Goal: Task Accomplishment & Management: Manage account settings

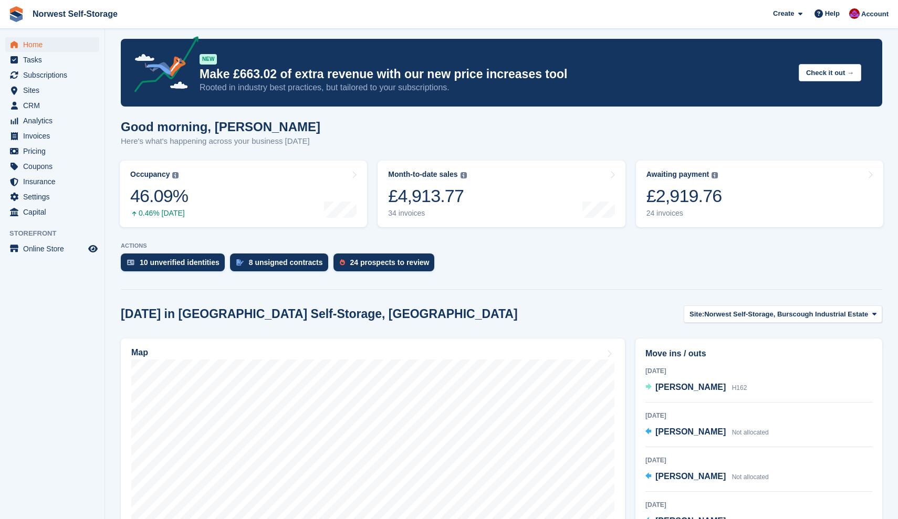
scroll to position [6, 0]
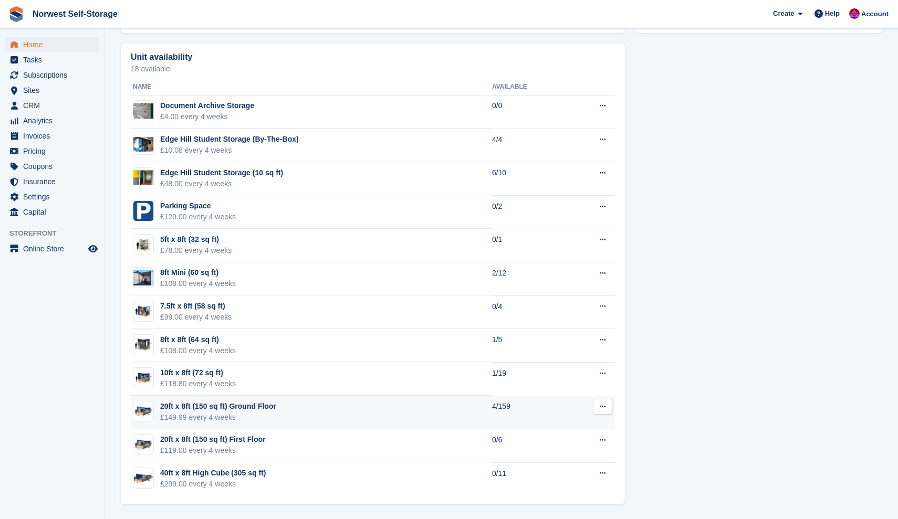
scroll to position [586, 0]
click at [253, 407] on div "20ft x 8ft (150 sq ft) Ground Floor" at bounding box center [218, 406] width 116 height 11
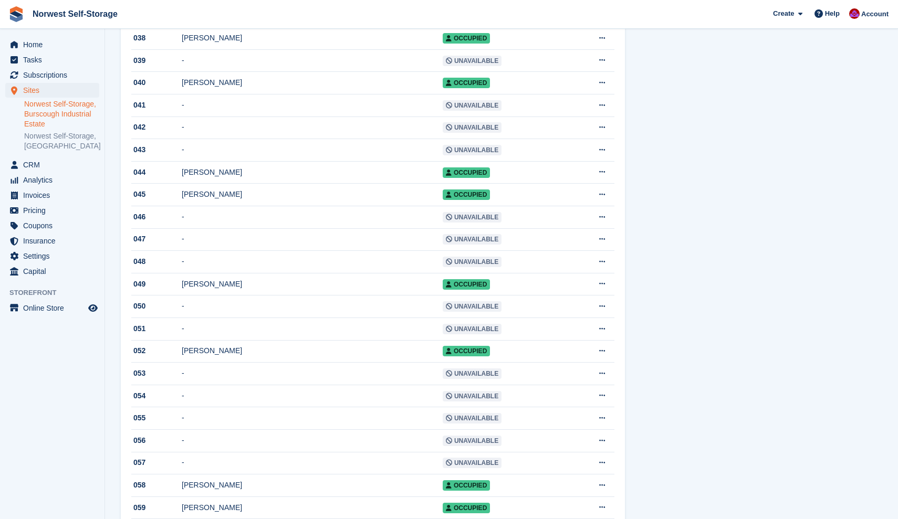
scroll to position [944, 0]
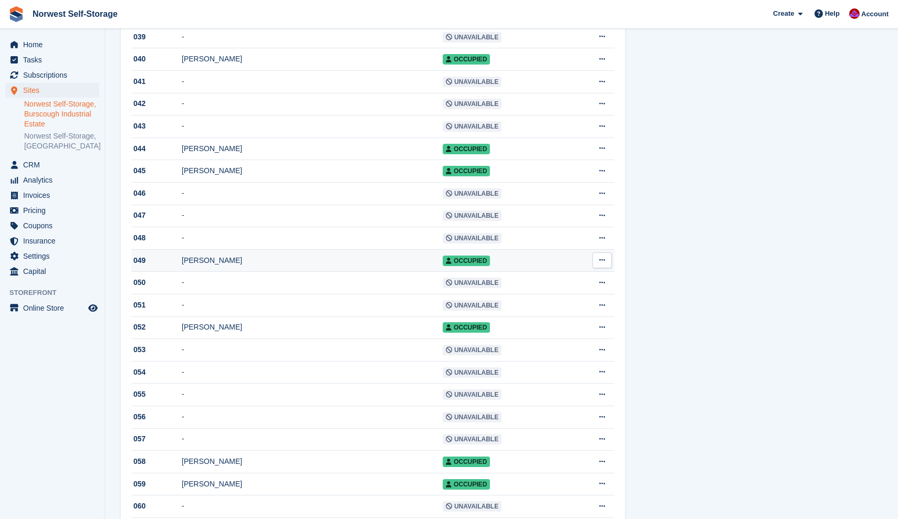
click at [152, 266] on div "049" at bounding box center [156, 260] width 50 height 11
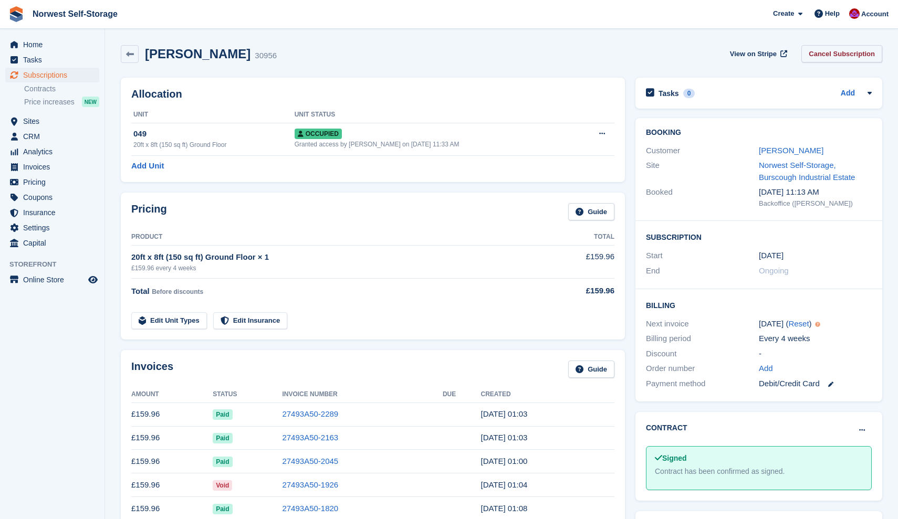
click at [839, 53] on link "Cancel Subscription" at bounding box center [841, 53] width 81 height 17
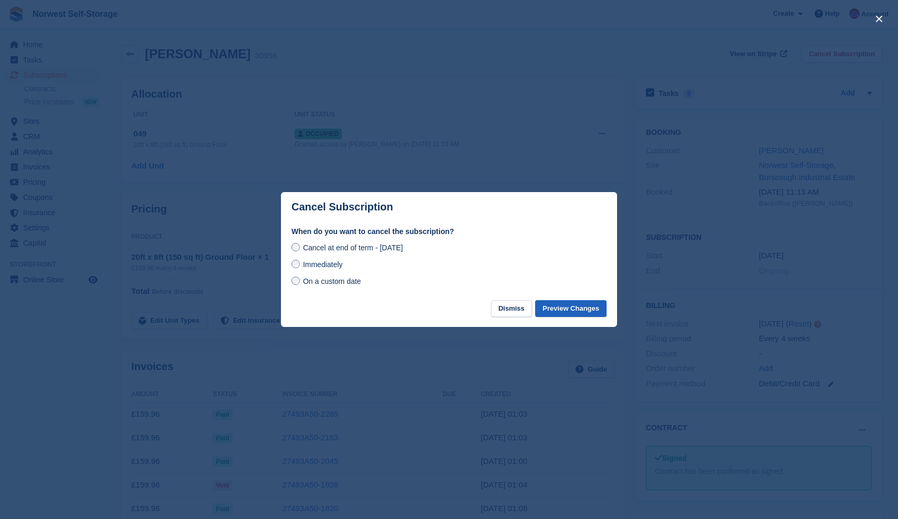
click at [566, 309] on button "Preview Changes" at bounding box center [570, 308] width 71 height 17
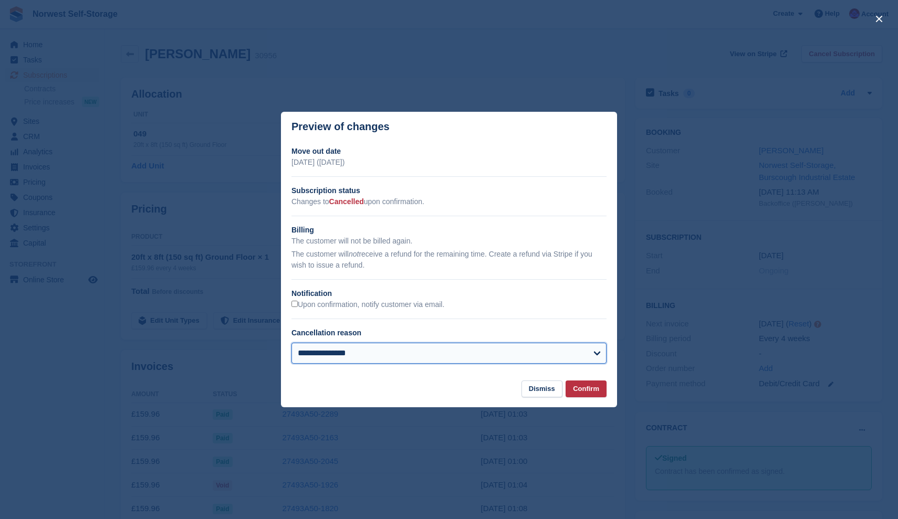
select select "**********"
click at [585, 390] on button "Confirm" at bounding box center [586, 389] width 41 height 17
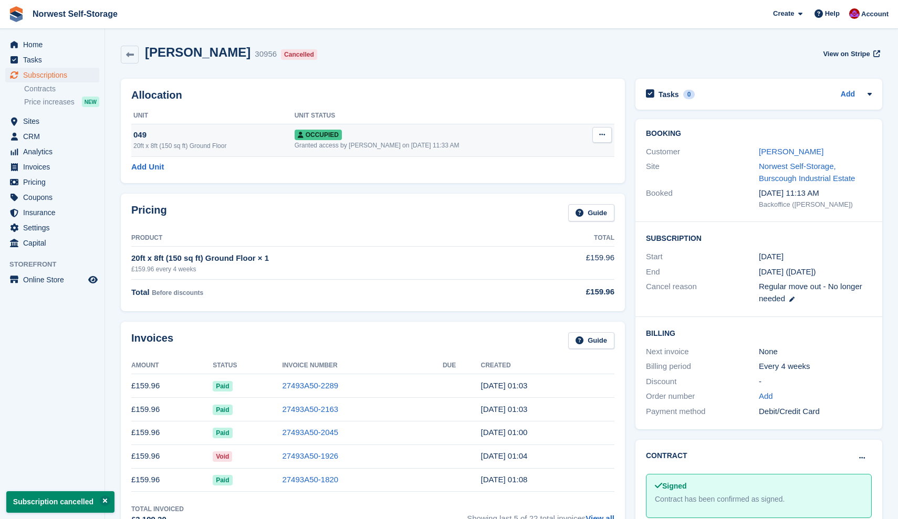
click at [601, 132] on icon at bounding box center [602, 134] width 6 height 7
click at [533, 190] on p "Deallocate" at bounding box center [561, 192] width 91 height 14
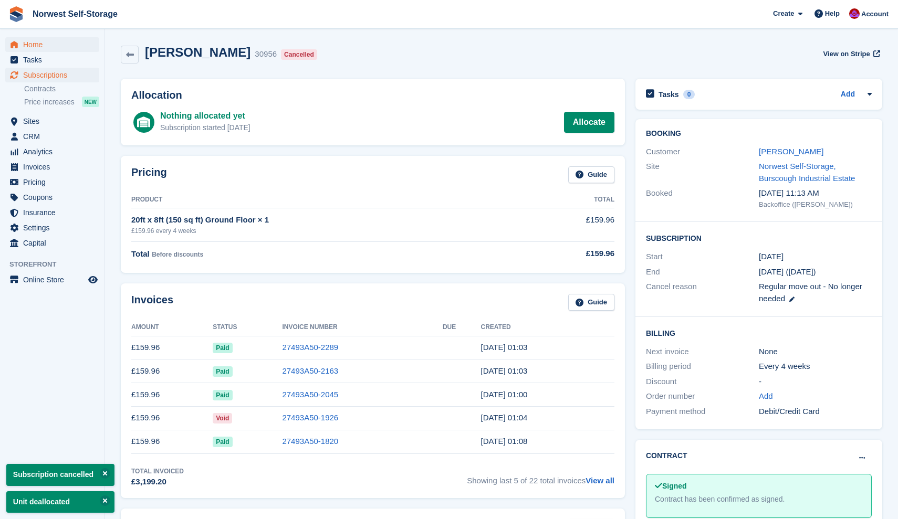
click at [30, 46] on span "Home" at bounding box center [54, 44] width 63 height 15
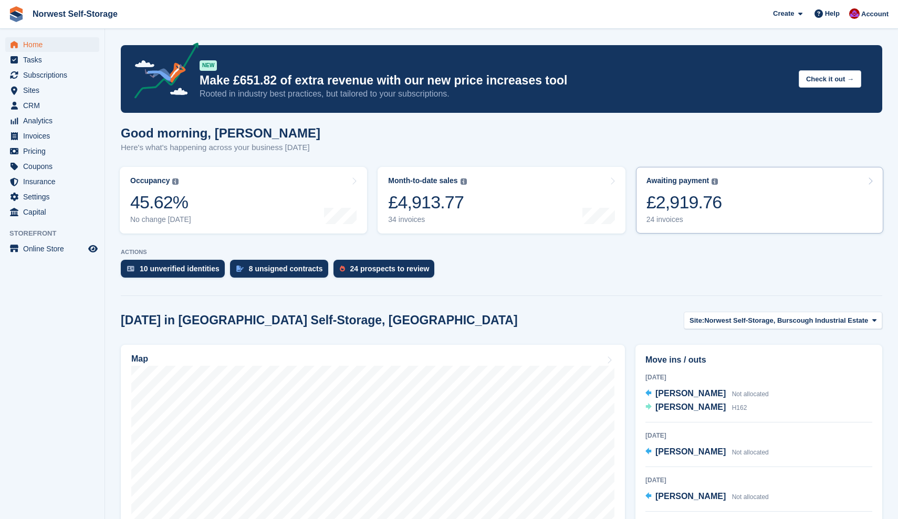
click at [729, 204] on link "Awaiting payment The total outstanding balance on all open invoices. £2,919.76 …" at bounding box center [759, 200] width 247 height 67
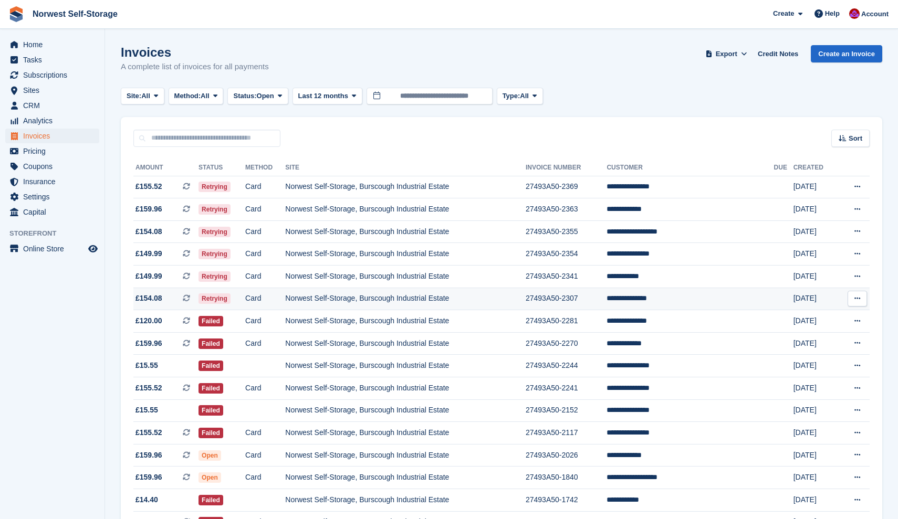
click at [173, 300] on span "£154.08 This is a recurring subscription invoice." at bounding box center [165, 298] width 65 height 11
click at [169, 277] on span "£149.99 This is a recurring subscription invoice." at bounding box center [165, 276] width 65 height 11
click at [171, 253] on span "£149.99 This is a recurring subscription invoice." at bounding box center [165, 253] width 65 height 11
click at [174, 232] on span "£154.08 This is a recurring subscription invoice." at bounding box center [165, 231] width 65 height 11
click at [173, 206] on span "£159.96 This is a recurring subscription invoice." at bounding box center [165, 209] width 65 height 11
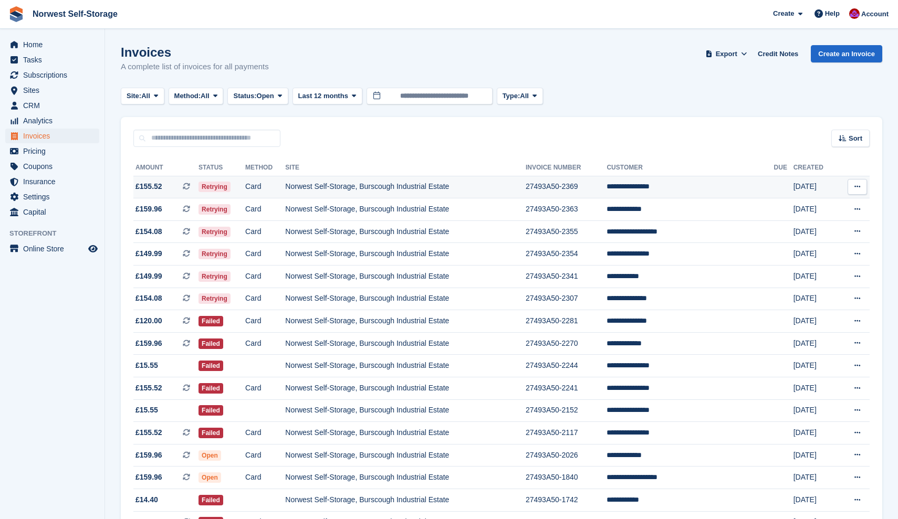
click at [174, 184] on span "£155.52 This is a recurring subscription invoice." at bounding box center [165, 186] width 65 height 11
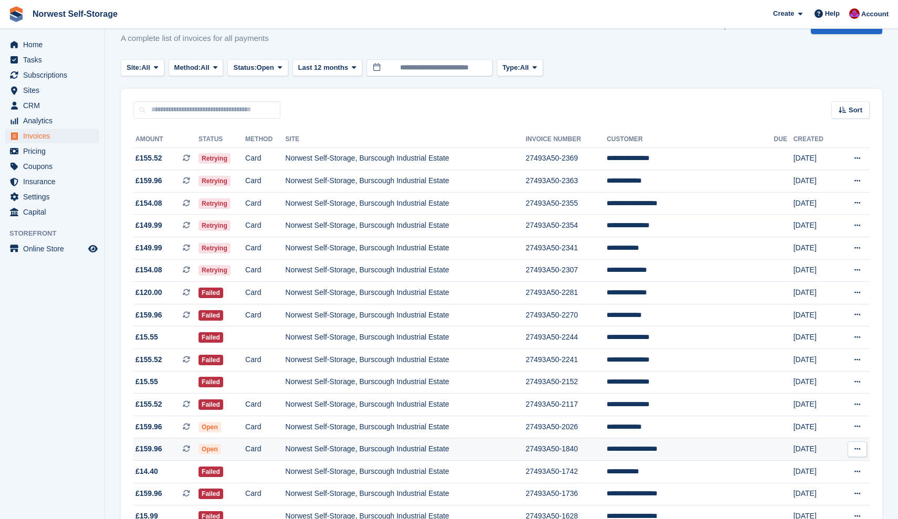
scroll to position [28, 0]
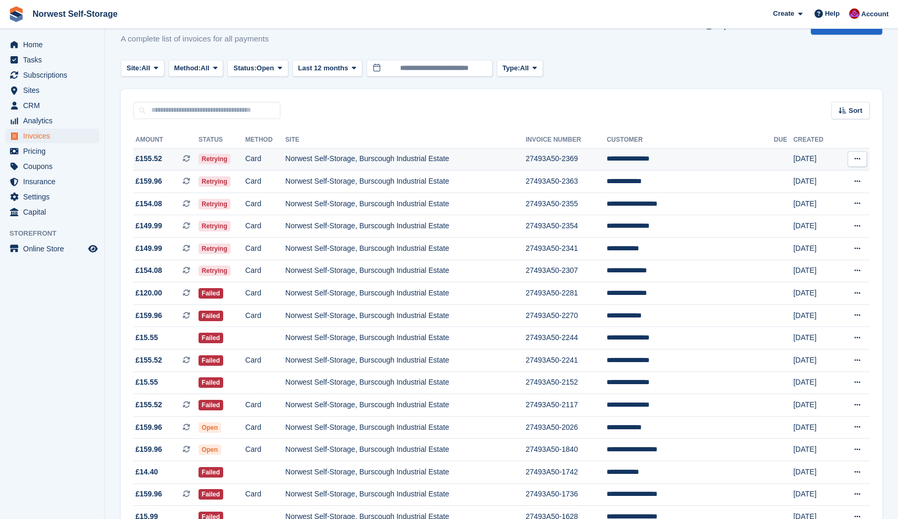
click at [155, 159] on span "£155.52" at bounding box center [148, 158] width 27 height 11
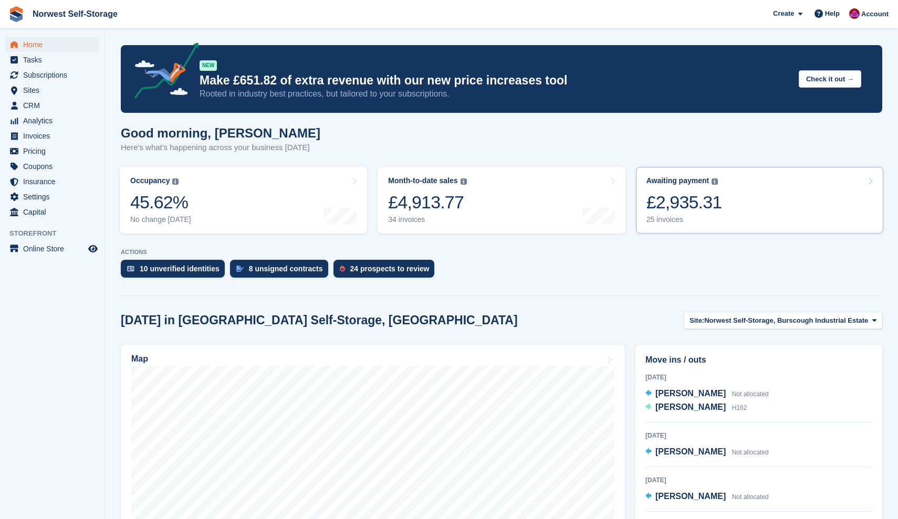
click at [748, 202] on link "Awaiting payment The total outstanding balance on all open invoices. £2,935.31 …" at bounding box center [759, 200] width 247 height 67
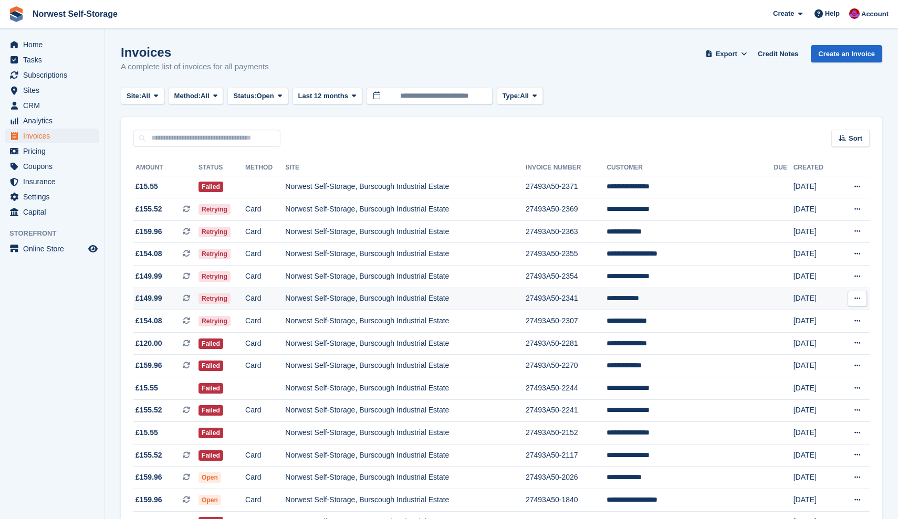
click at [183, 299] on span "£149.99 This is a recurring subscription invoice." at bounding box center [165, 298] width 65 height 11
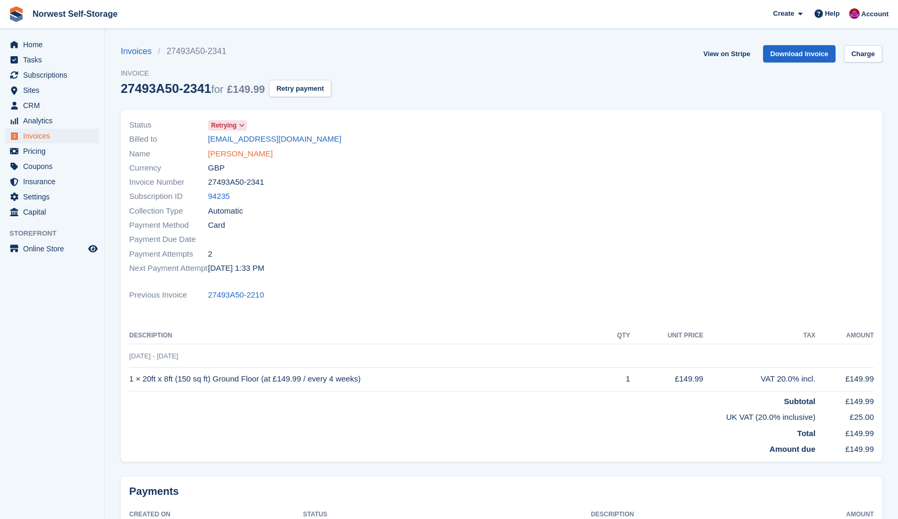
click at [242, 153] on link "[PERSON_NAME]" at bounding box center [240, 154] width 65 height 12
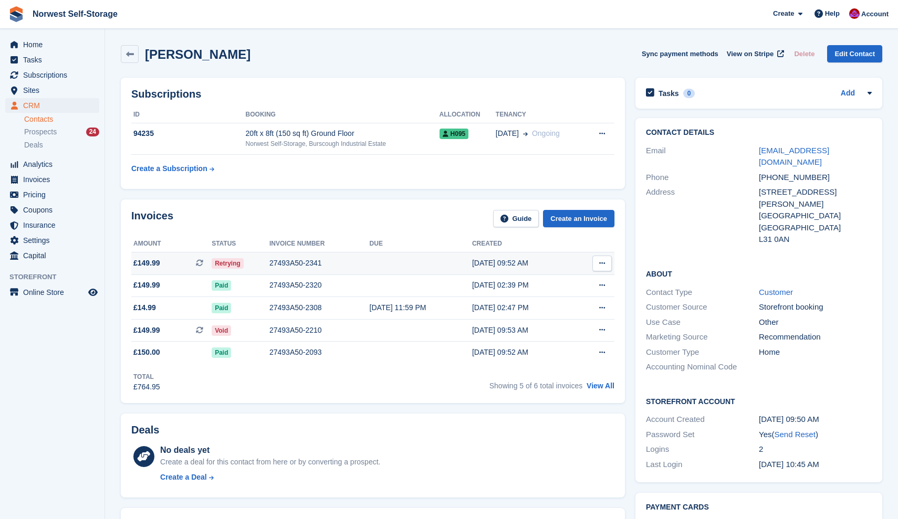
click at [342, 265] on div "27493A50-2341" at bounding box center [319, 263] width 100 height 11
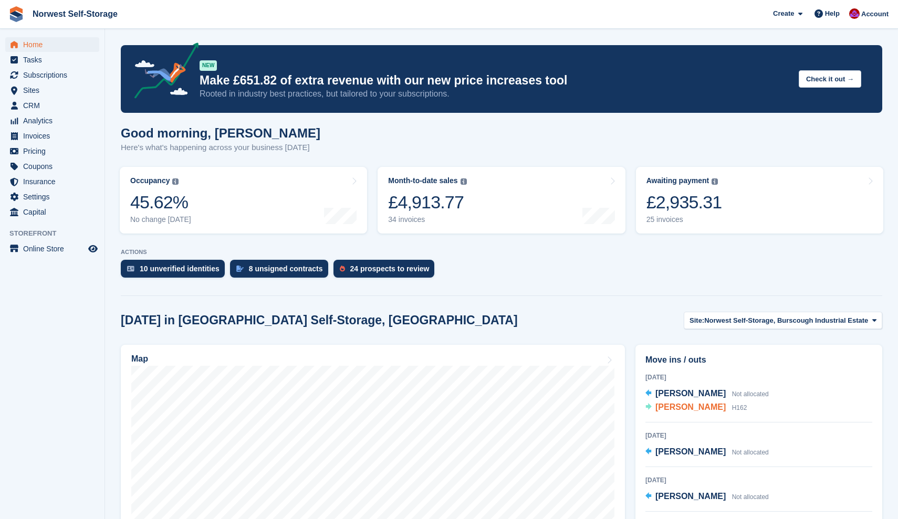
click at [681, 406] on span "Paul Cross" at bounding box center [690, 407] width 70 height 9
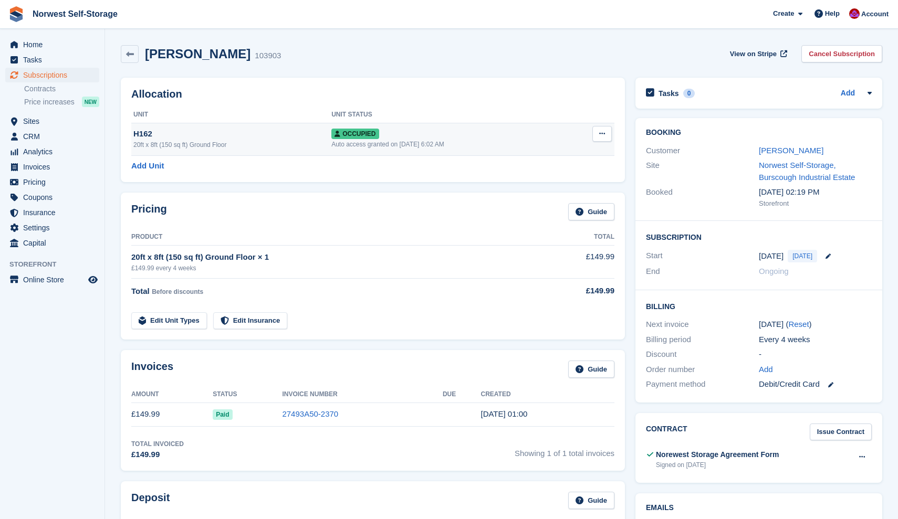
click at [602, 133] on icon at bounding box center [602, 133] width 6 height 7
click at [545, 190] on p "Deallocate" at bounding box center [561, 191] width 91 height 14
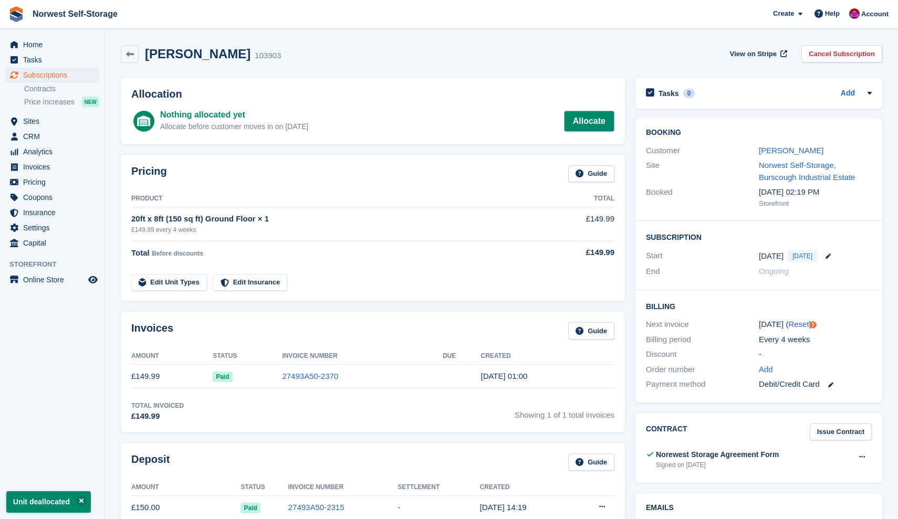
click at [596, 119] on link "Allocate" at bounding box center [589, 121] width 50 height 21
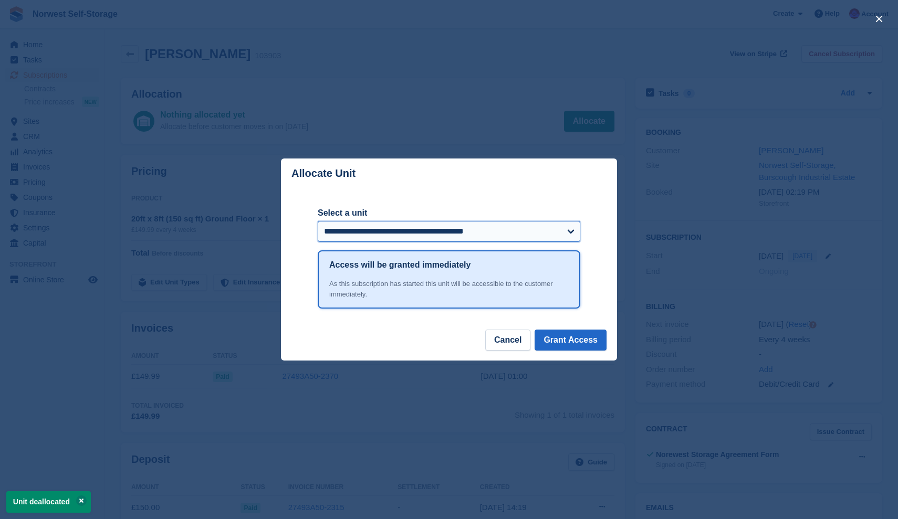
select select "*****"
click at [574, 340] on button "Grant Access" at bounding box center [571, 340] width 72 height 21
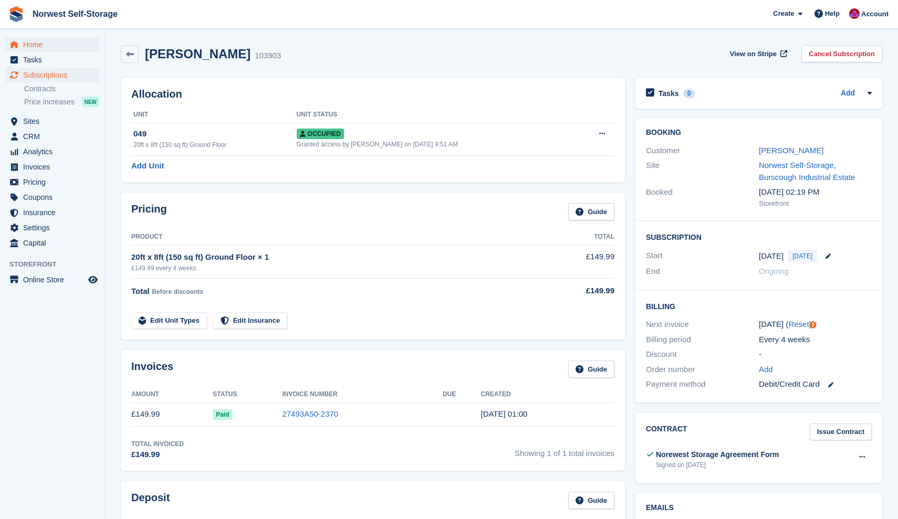
click at [34, 41] on span "Home" at bounding box center [54, 44] width 63 height 15
